Goal: Use online tool/utility: Use online tool/utility

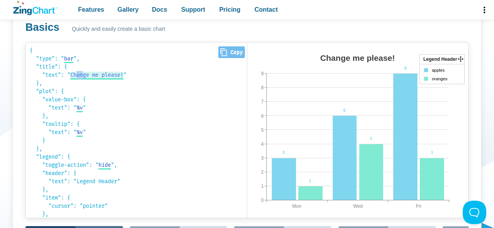
drag, startPoint x: 80, startPoint y: 74, endPoint x: 87, endPoint y: 75, distance: 7.0
click at [87, 75] on span "Change me please!" at bounding box center [96, 75] width 53 height 7
click at [87, 75] on input "Change me please!" at bounding box center [98, 75] width 56 height 8
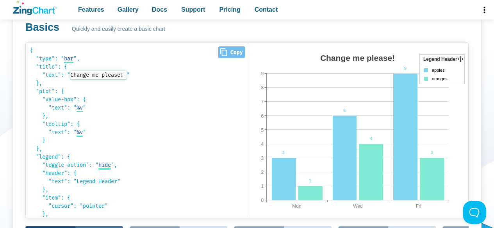
click at [87, 75] on input "Change me please!" at bounding box center [98, 75] width 56 height 8
type input "Bar Chart"
click at [83, 108] on span "%v" at bounding box center [79, 108] width 6 height 7
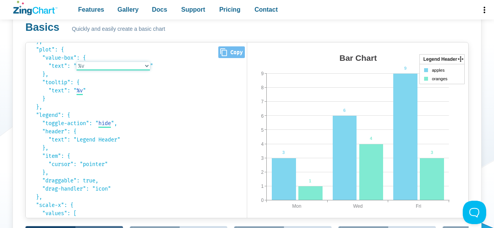
scroll to position [42, 0]
click at [117, 69] on select "%v %t: %v %scale-key-value (%v)" at bounding box center [112, 66] width 73 height 8
select select "%scale-key-value (%v)"
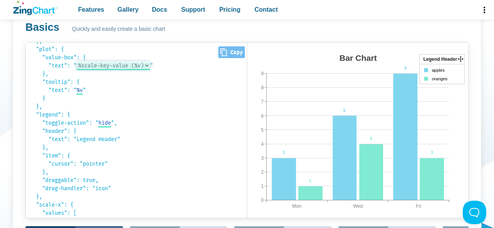
click at [79, 62] on select "%v %t: %v %scale-key-value (%v)" at bounding box center [112, 66] width 73 height 8
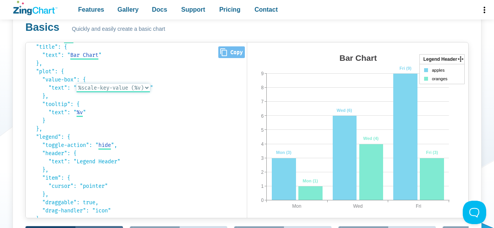
scroll to position [14, 0]
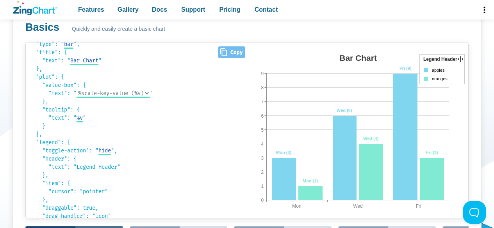
click at [89, 120] on code "{ "type": " bar bar area line radar scatter ", "title": { "text": " Bar Chart B…" at bounding box center [136, 116] width 213 height 168
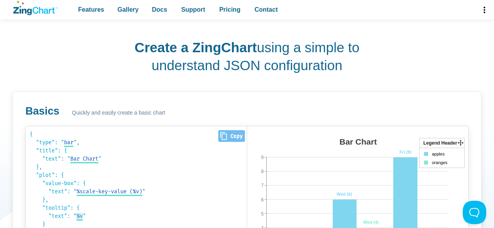
scroll to position [363, 0]
